Goal: Task Accomplishment & Management: Use online tool/utility

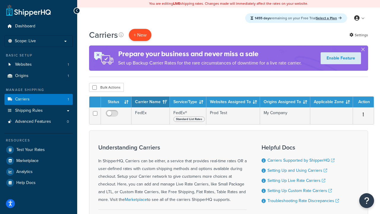
click at [140, 35] on button "+ New" at bounding box center [140, 35] width 23 height 12
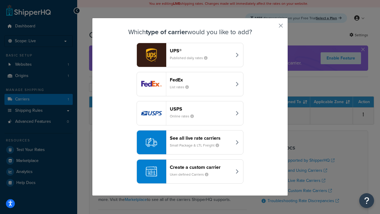
click at [190, 84] on div "FedEx List rates" at bounding box center [201, 84] width 62 height 14
